Goal: Information Seeking & Learning: Learn about a topic

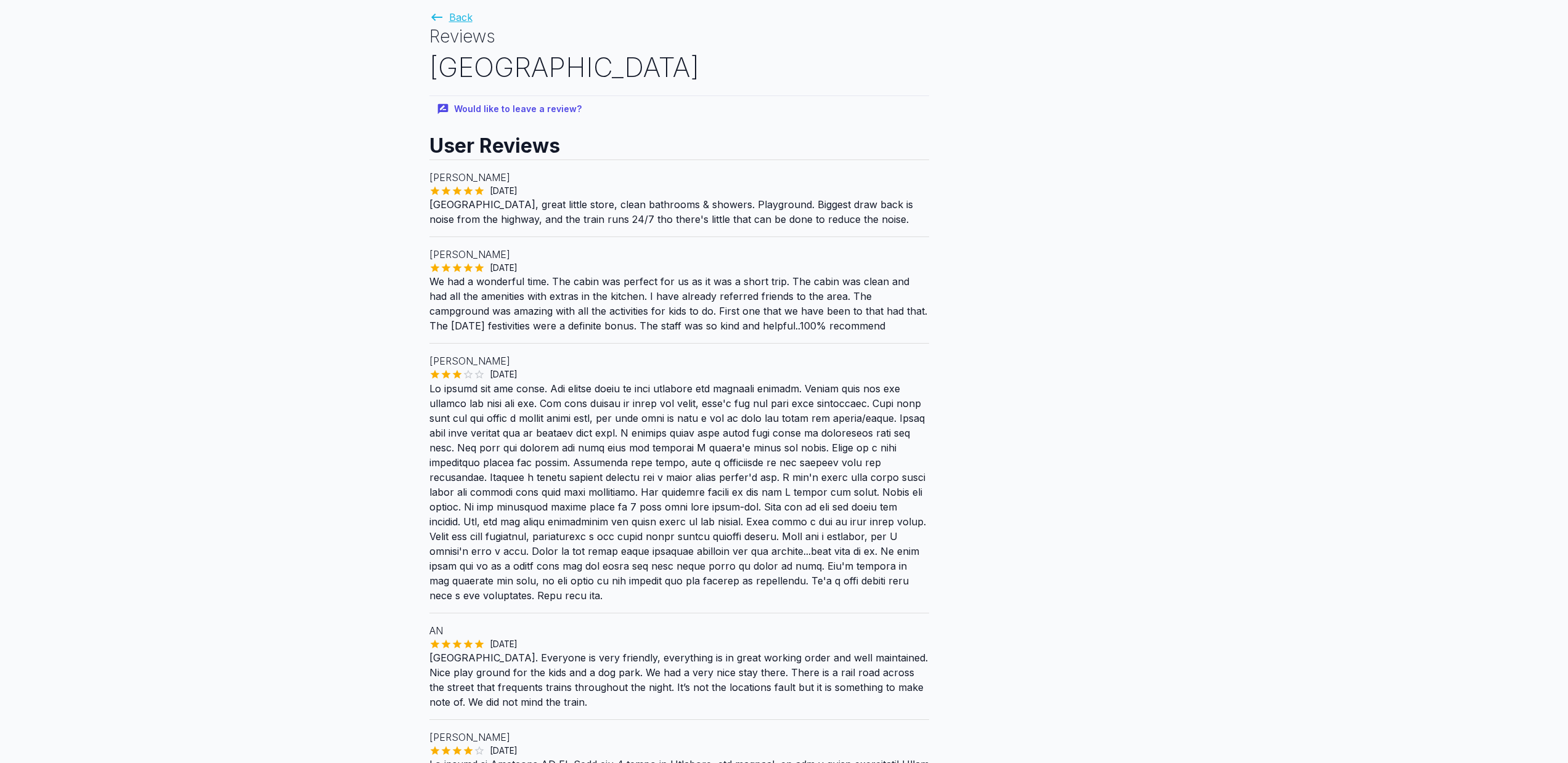
click at [460, 17] on link "Back" at bounding box center [450, 17] width 43 height 13
